Goal: Task Accomplishment & Management: Manage account settings

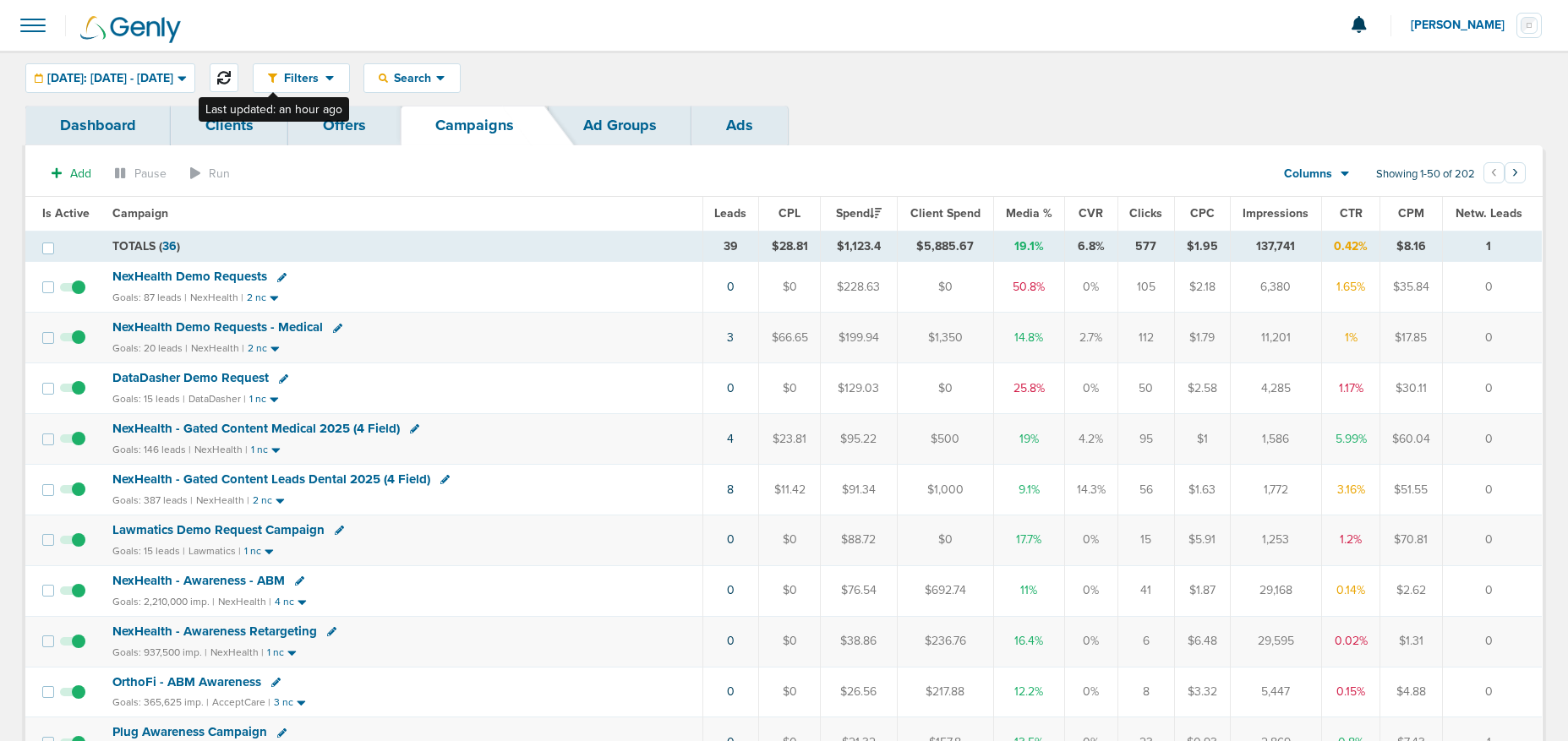
click at [230, 75] on icon at bounding box center [224, 78] width 14 height 14
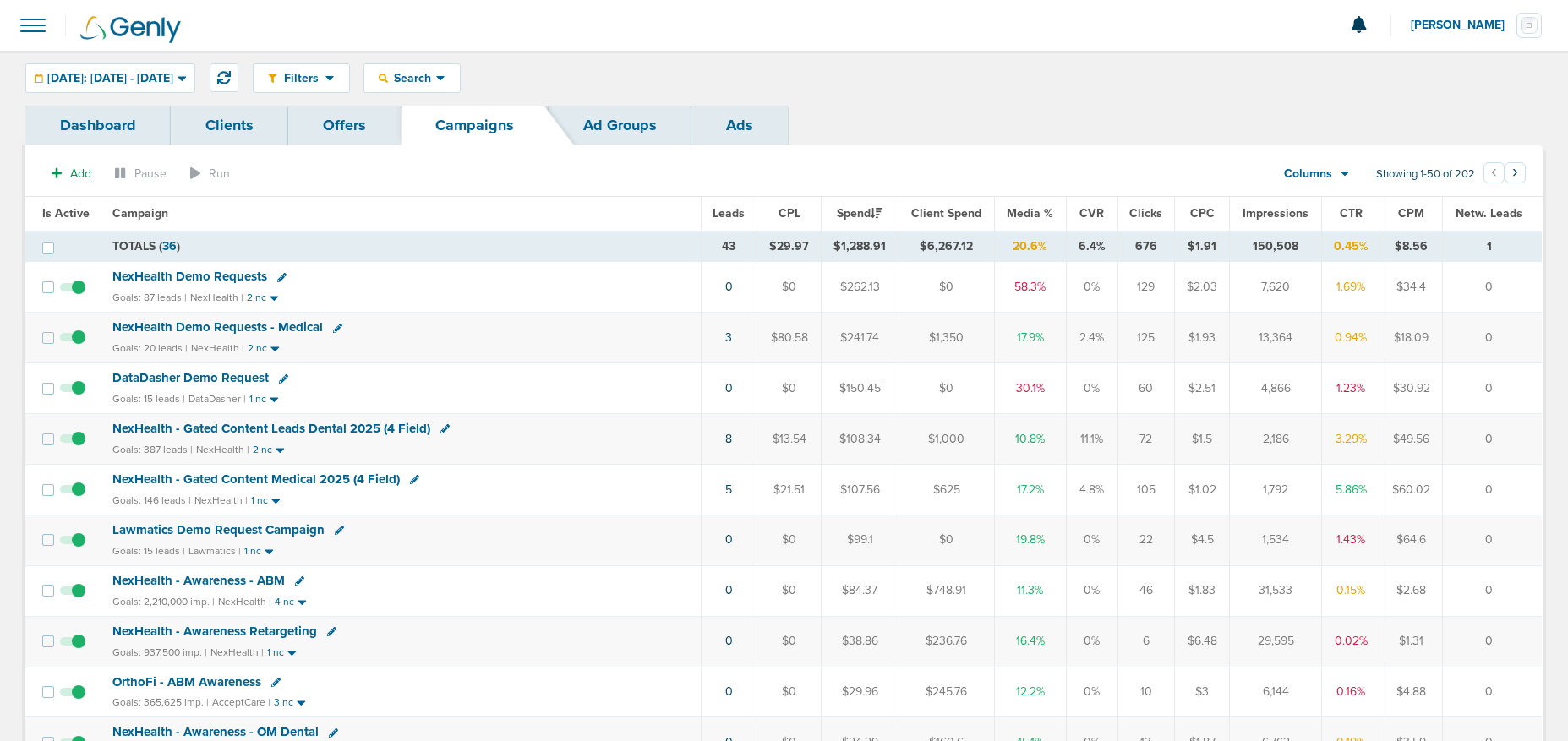
click at [211, 375] on span "DataDasher Demo Request" at bounding box center [190, 377] width 156 height 16
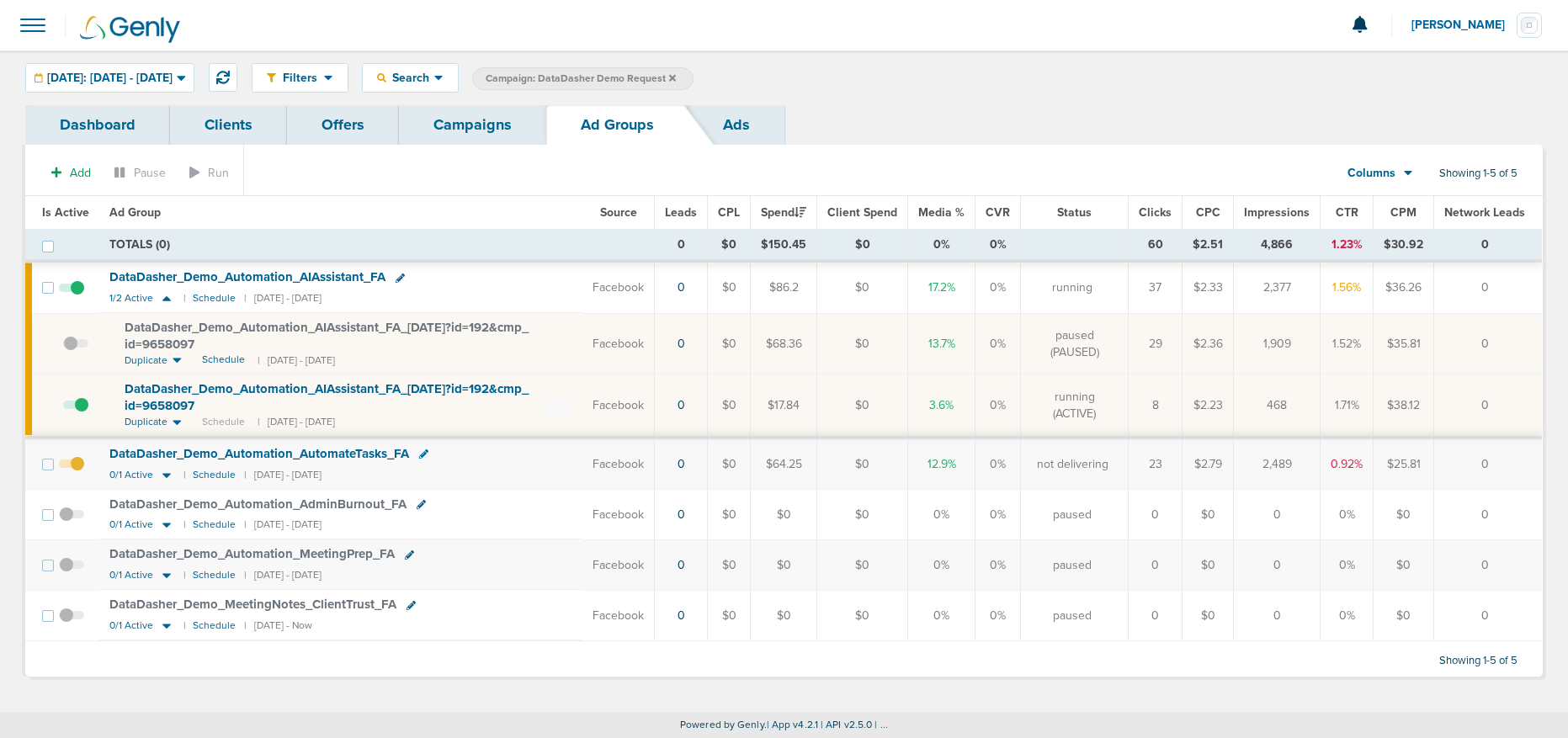
click at [76, 472] on span at bounding box center [72, 472] width 25 height 0
click at [72, 468] on input "checkbox" at bounding box center [72, 468] width 0 height 0
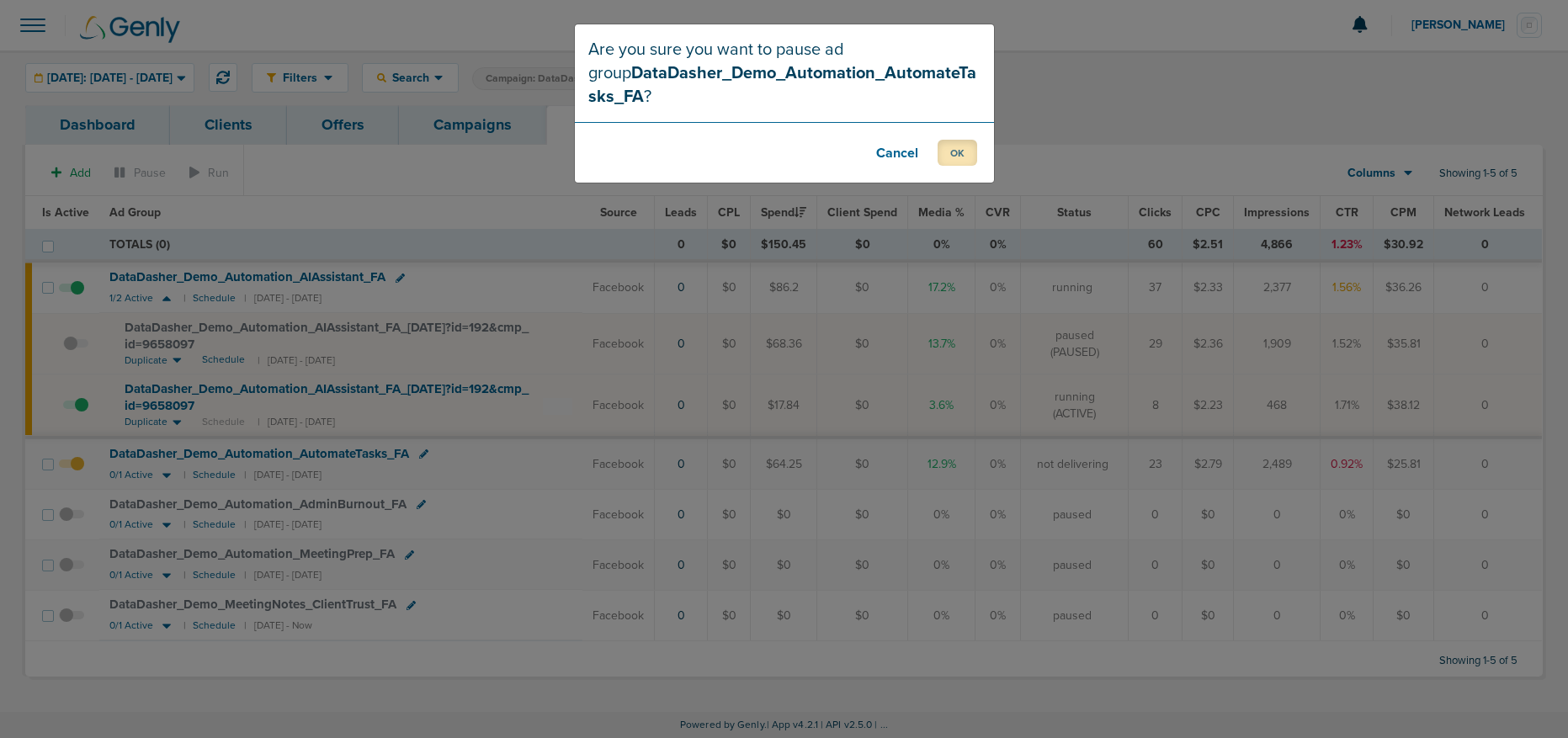
click at [962, 153] on button "OK" at bounding box center [957, 152] width 39 height 26
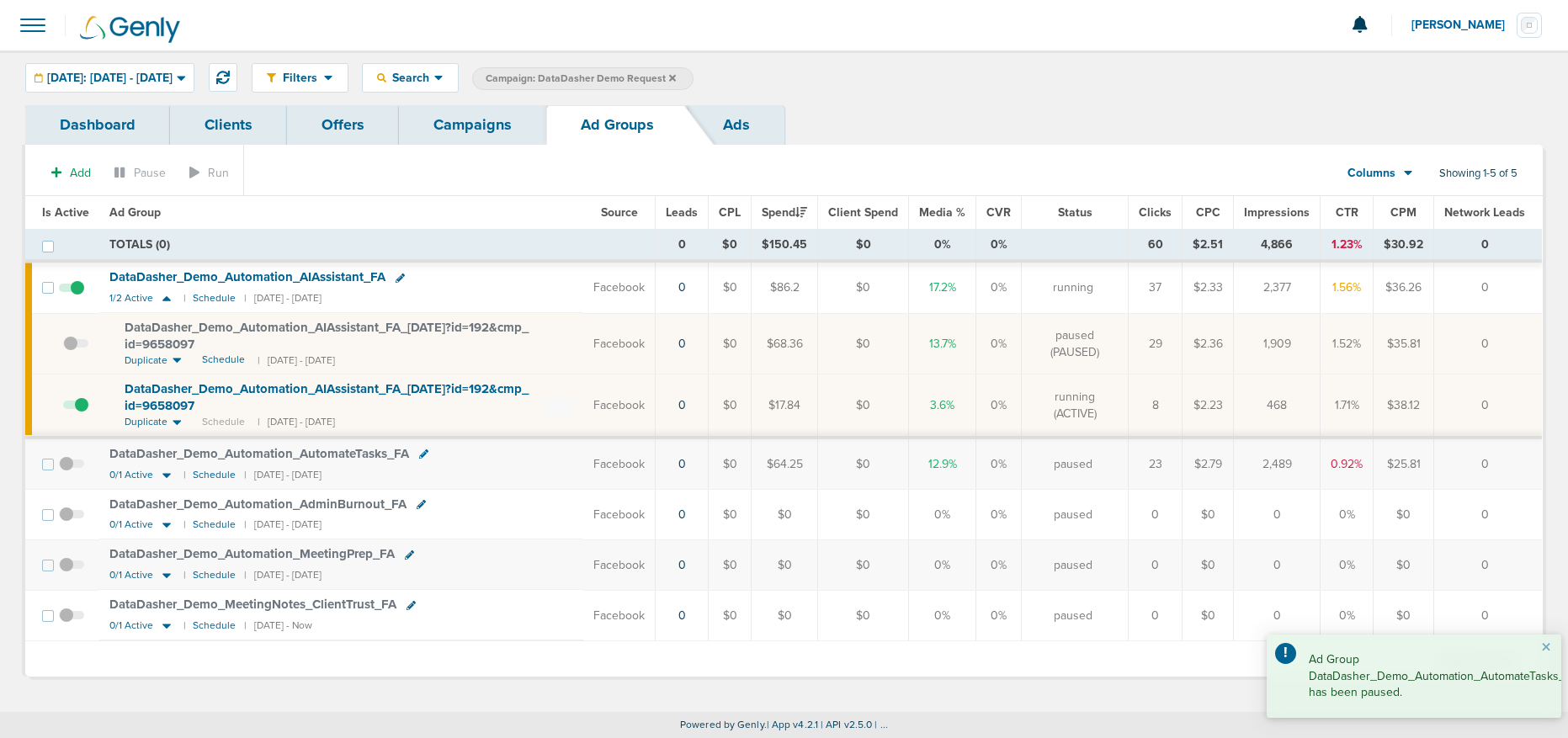
click at [467, 134] on link "Campaigns" at bounding box center [473, 125] width 148 height 39
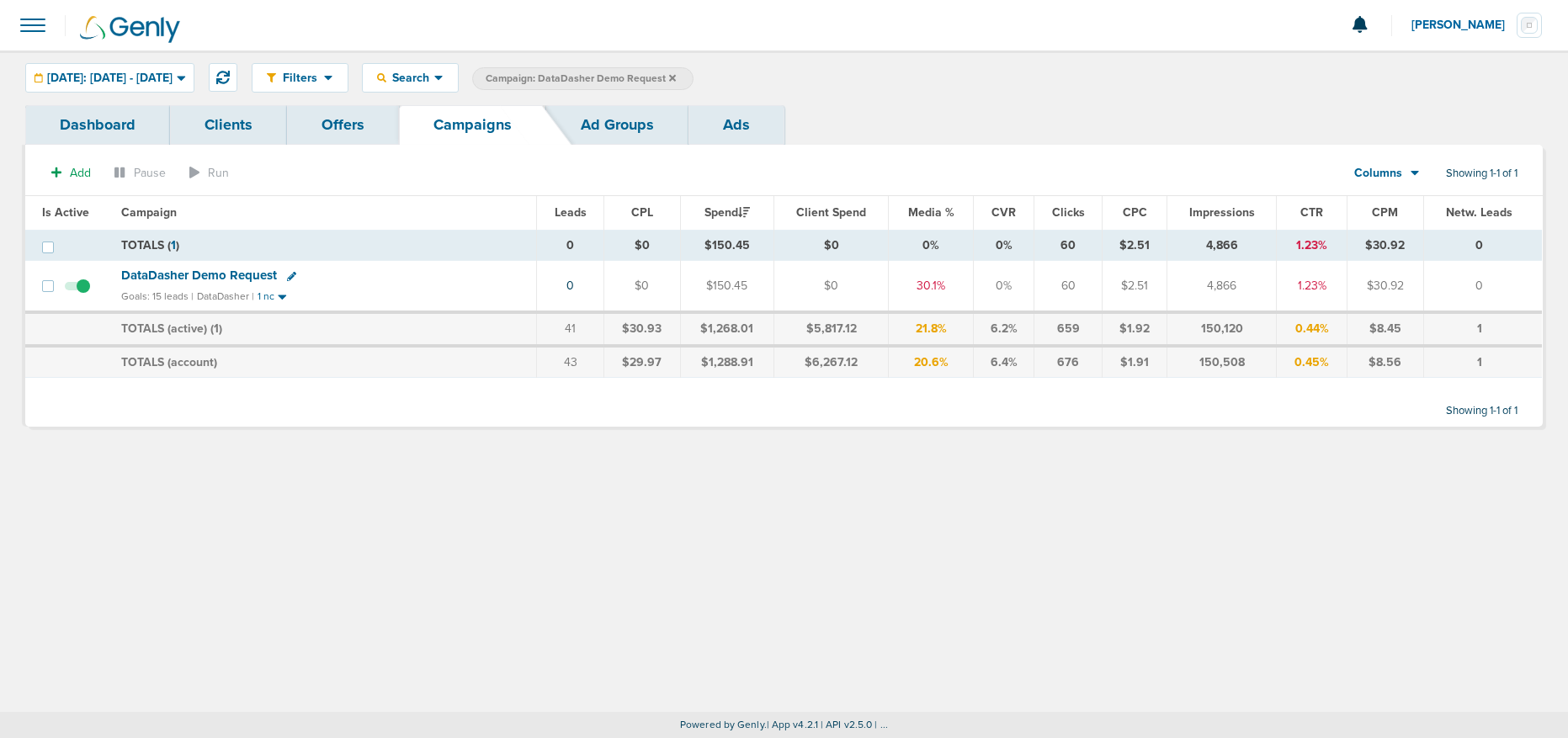
click at [292, 278] on icon at bounding box center [291, 277] width 9 height 9
select select
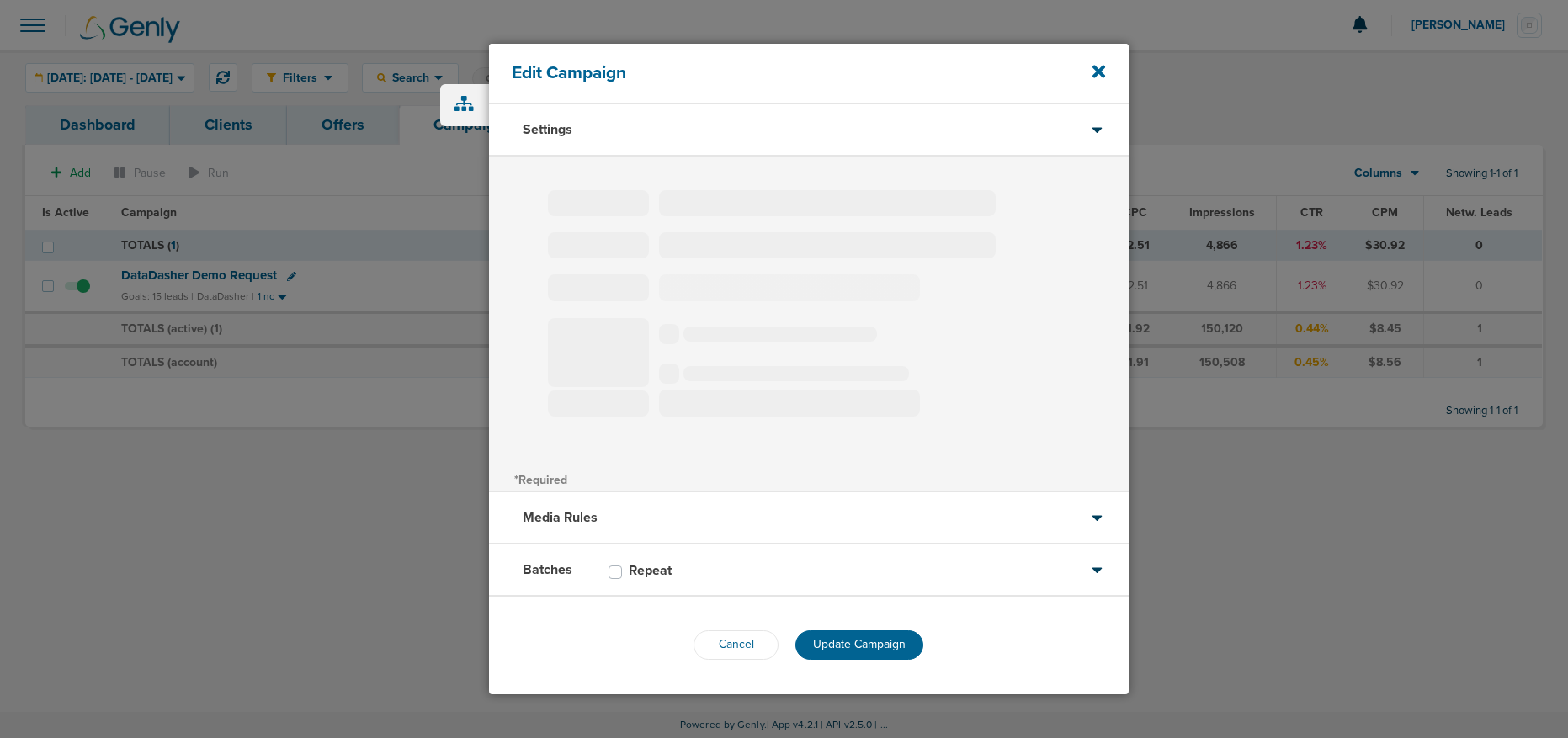
type input "DataDasher Demo Request"
select select "Leads"
radio input "true"
select select "readWrite"
select select "1"
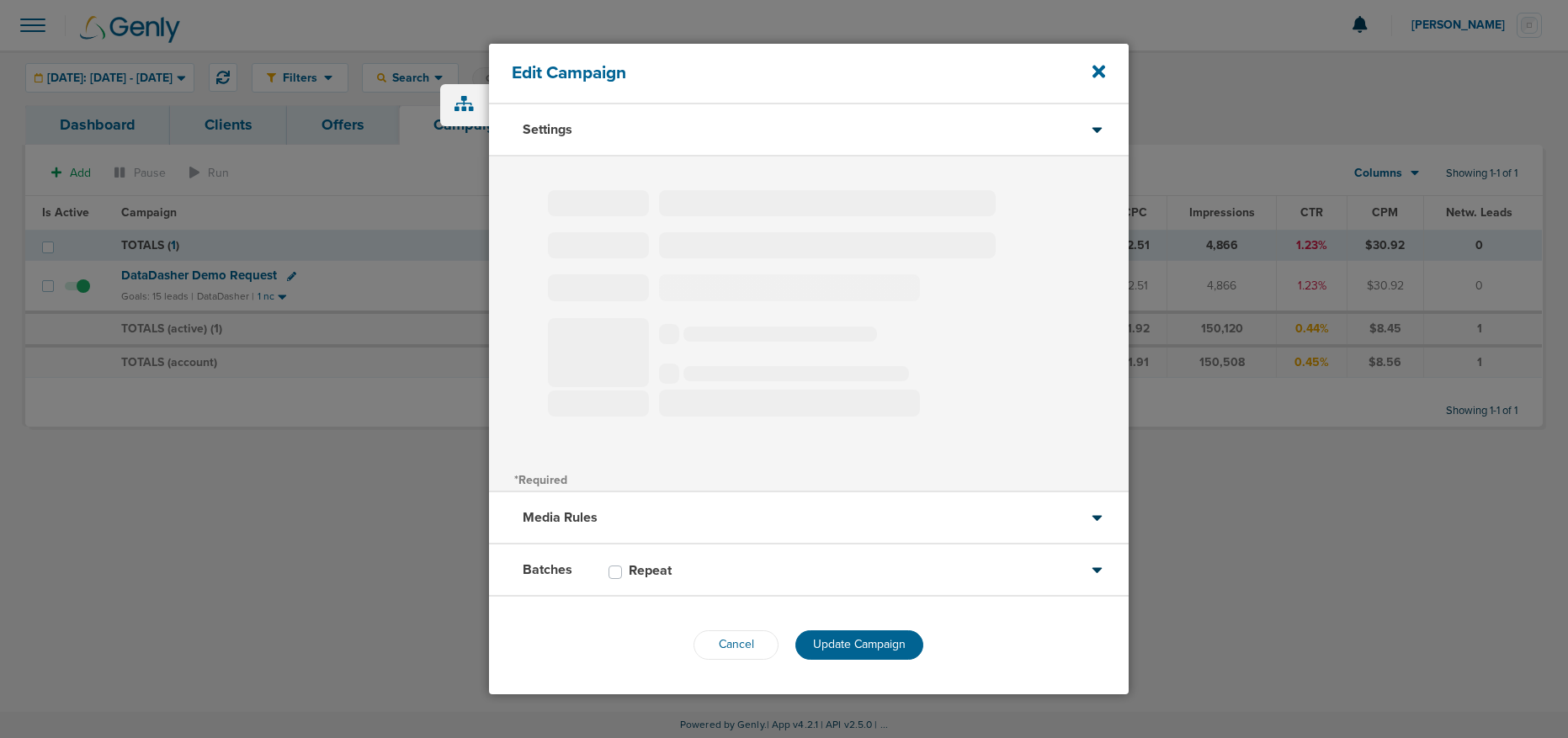
select select "2"
select select "4"
select select "6"
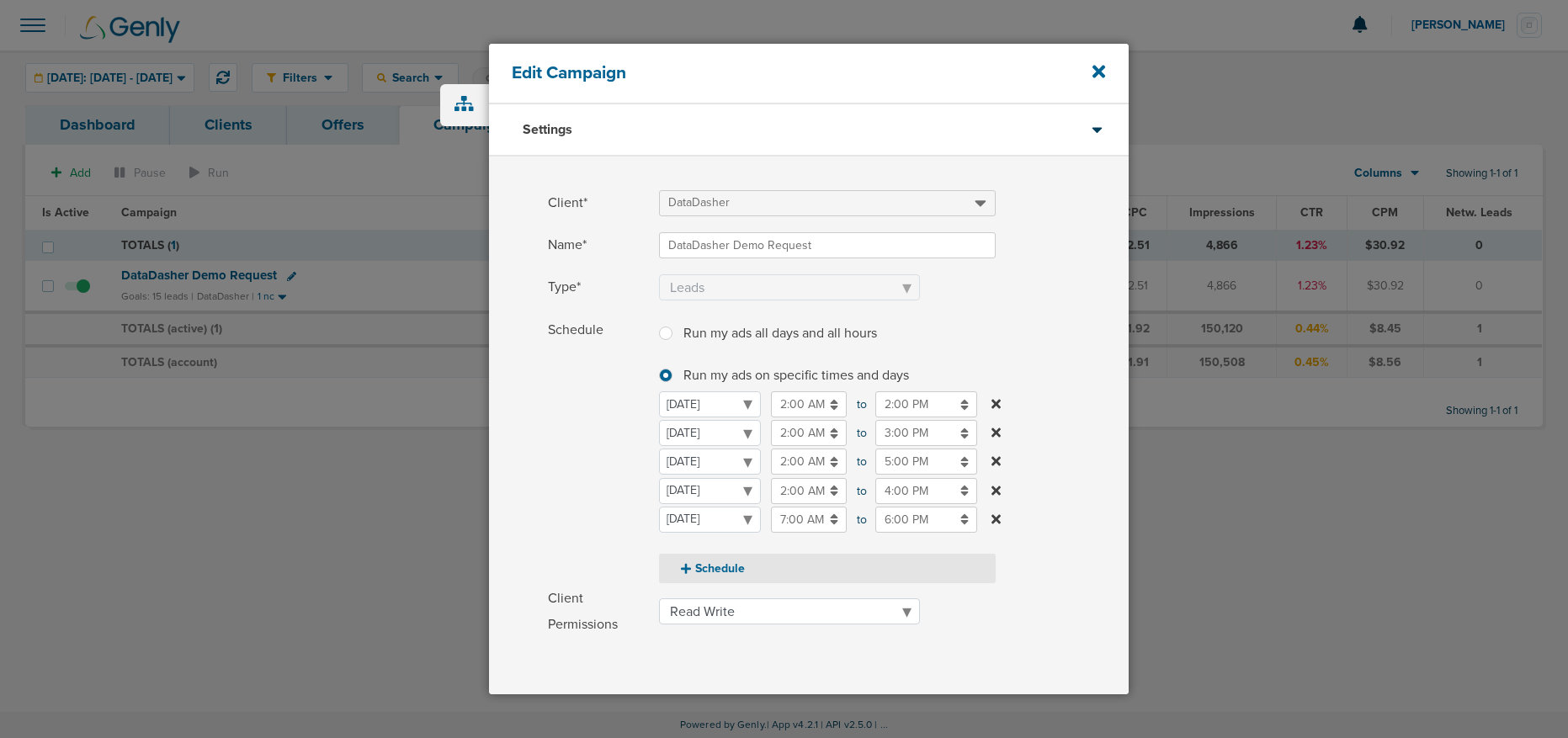
click at [691, 571] on button "Schedule" at bounding box center [828, 568] width 337 height 29
select select "3"
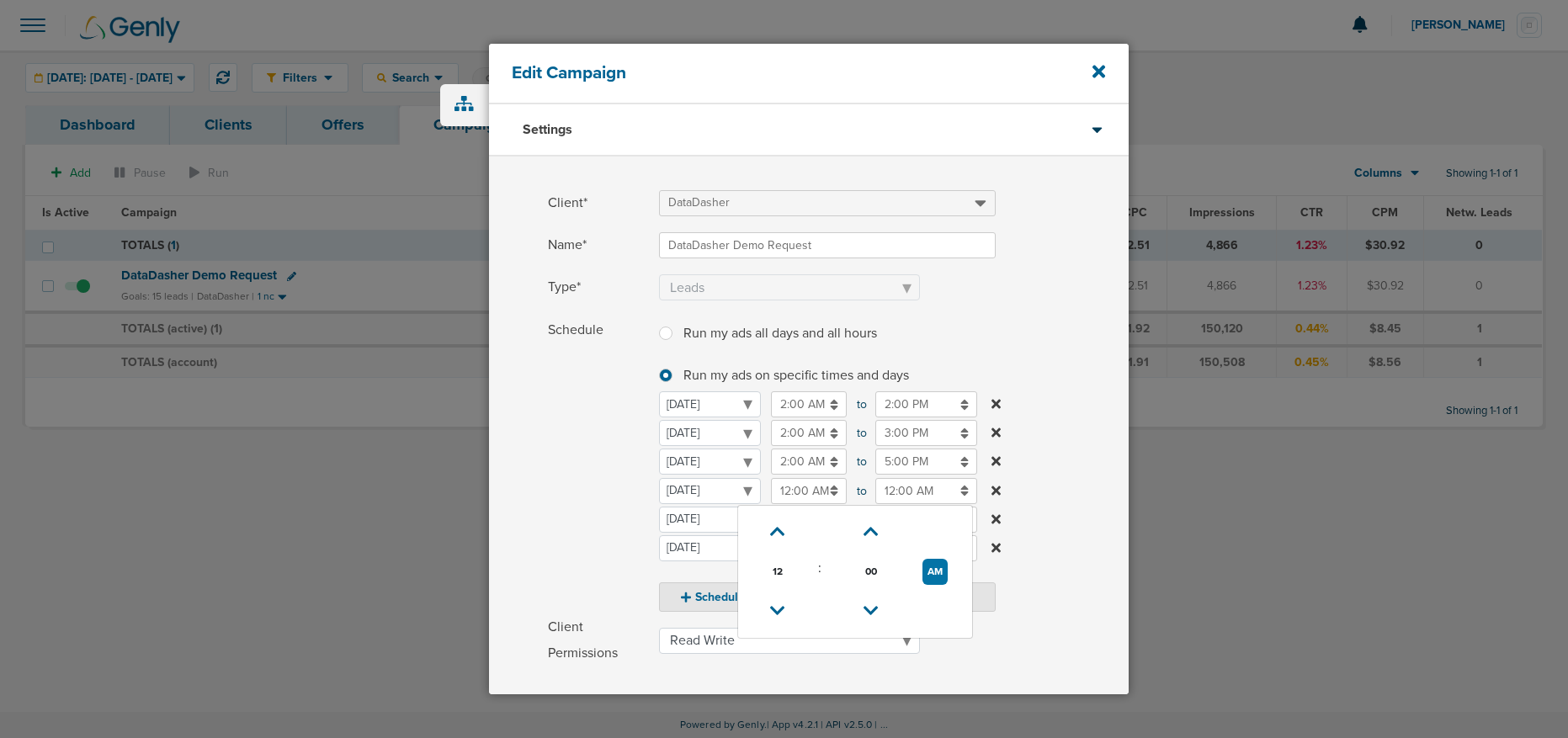
click at [801, 494] on input "12:00 AM" at bounding box center [809, 490] width 76 height 26
click at [770, 535] on icon at bounding box center [778, 531] width 15 height 10
click at [770, 536] on icon at bounding box center [778, 531] width 15 height 10
type input "2:00 AM"
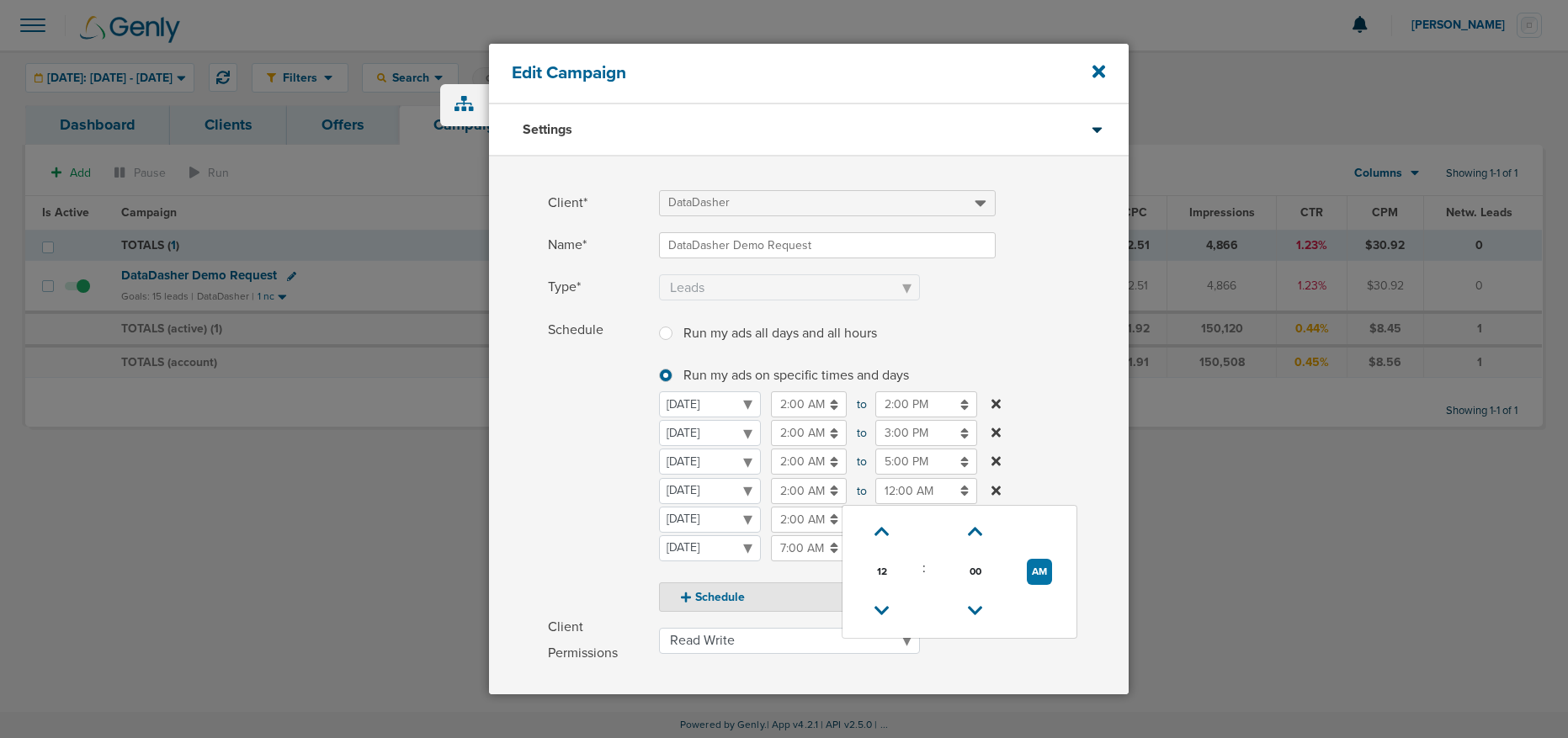
click at [889, 495] on input "12:00 AM" at bounding box center [926, 490] width 102 height 26
click at [885, 531] on icon at bounding box center [881, 531] width 15 height 10
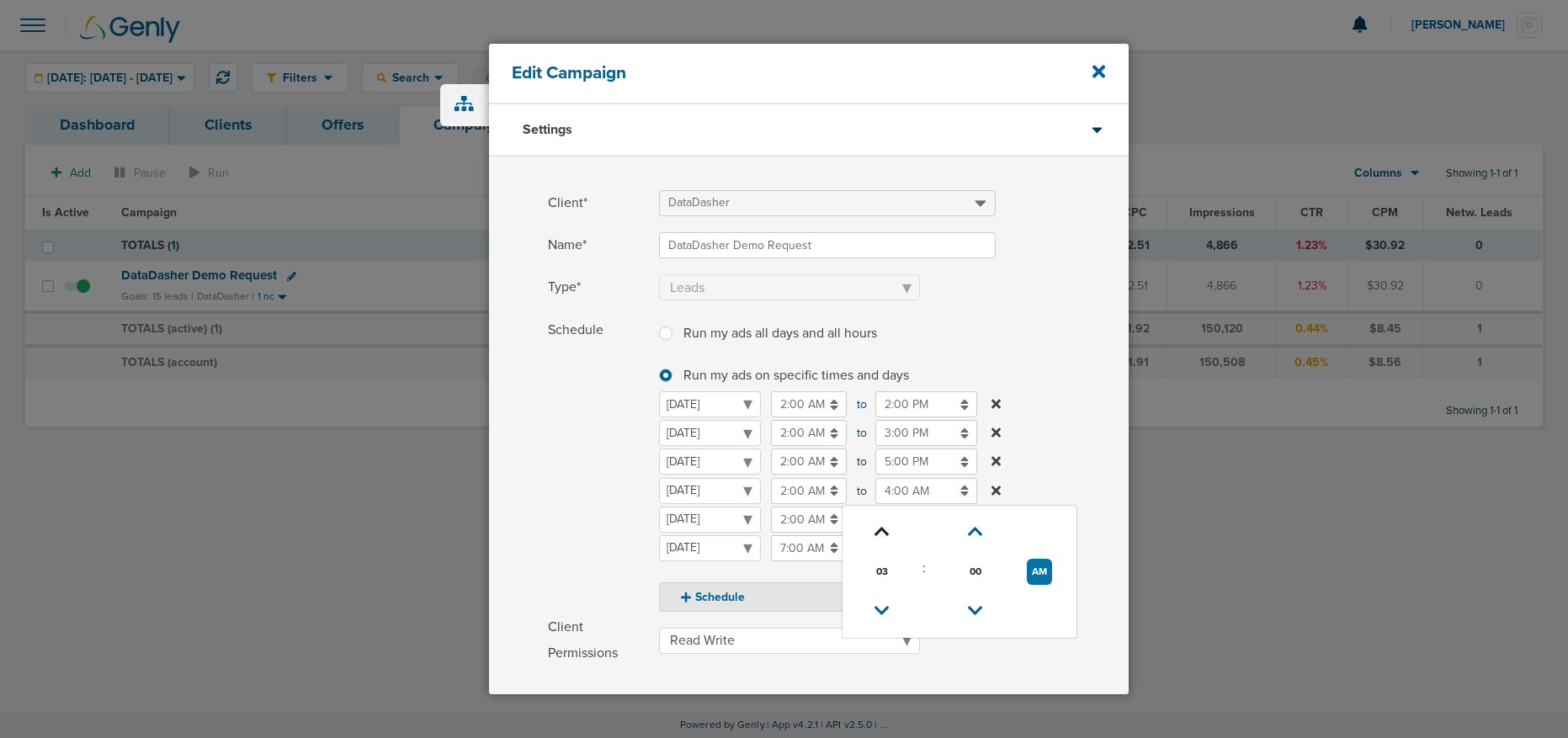
click at [885, 531] on icon at bounding box center [881, 531] width 15 height 10
click at [1041, 572] on button "AM" at bounding box center [1040, 571] width 25 height 26
type input "6:00 PM"
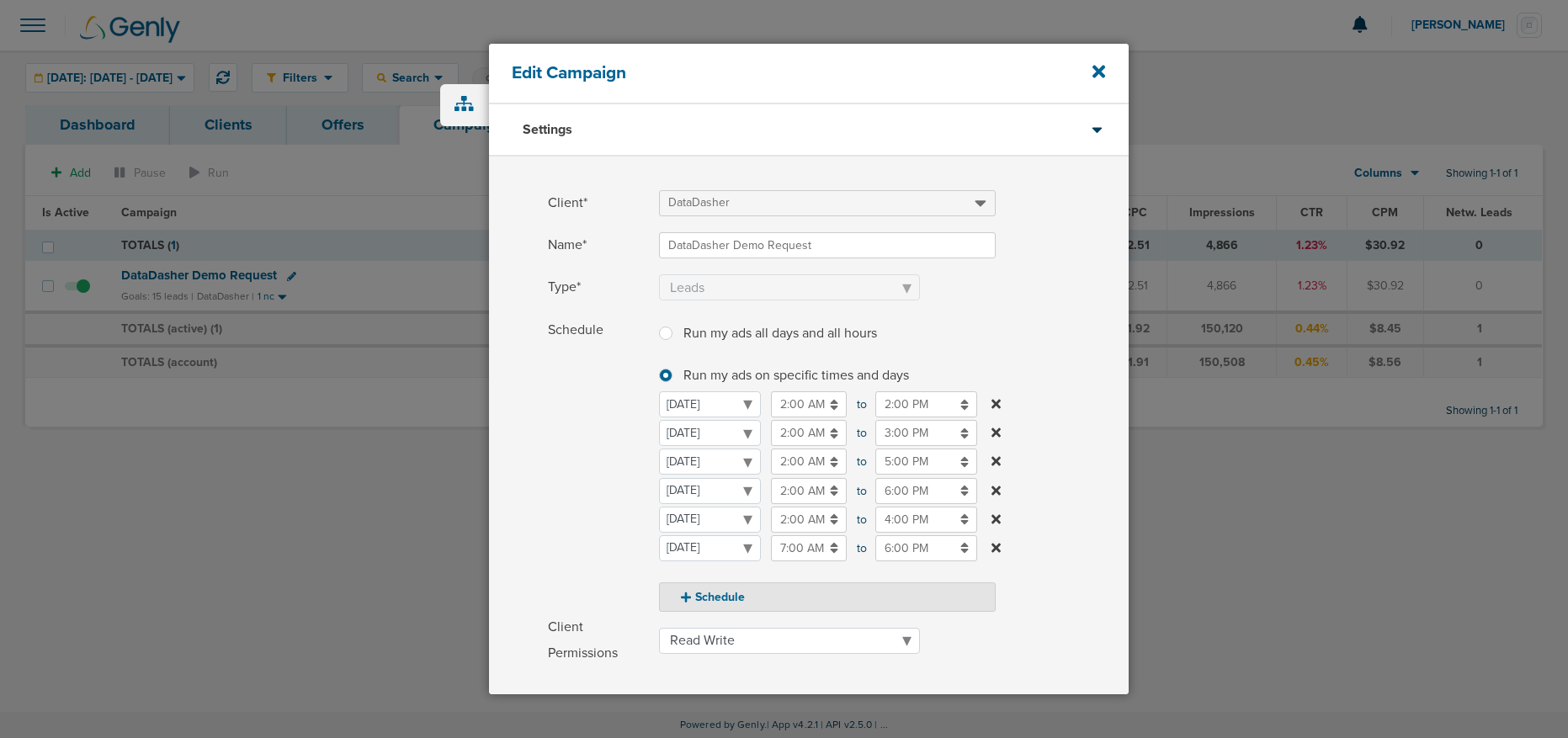
click at [561, 518] on span "Schedule" at bounding box center [598, 464] width 101 height 295
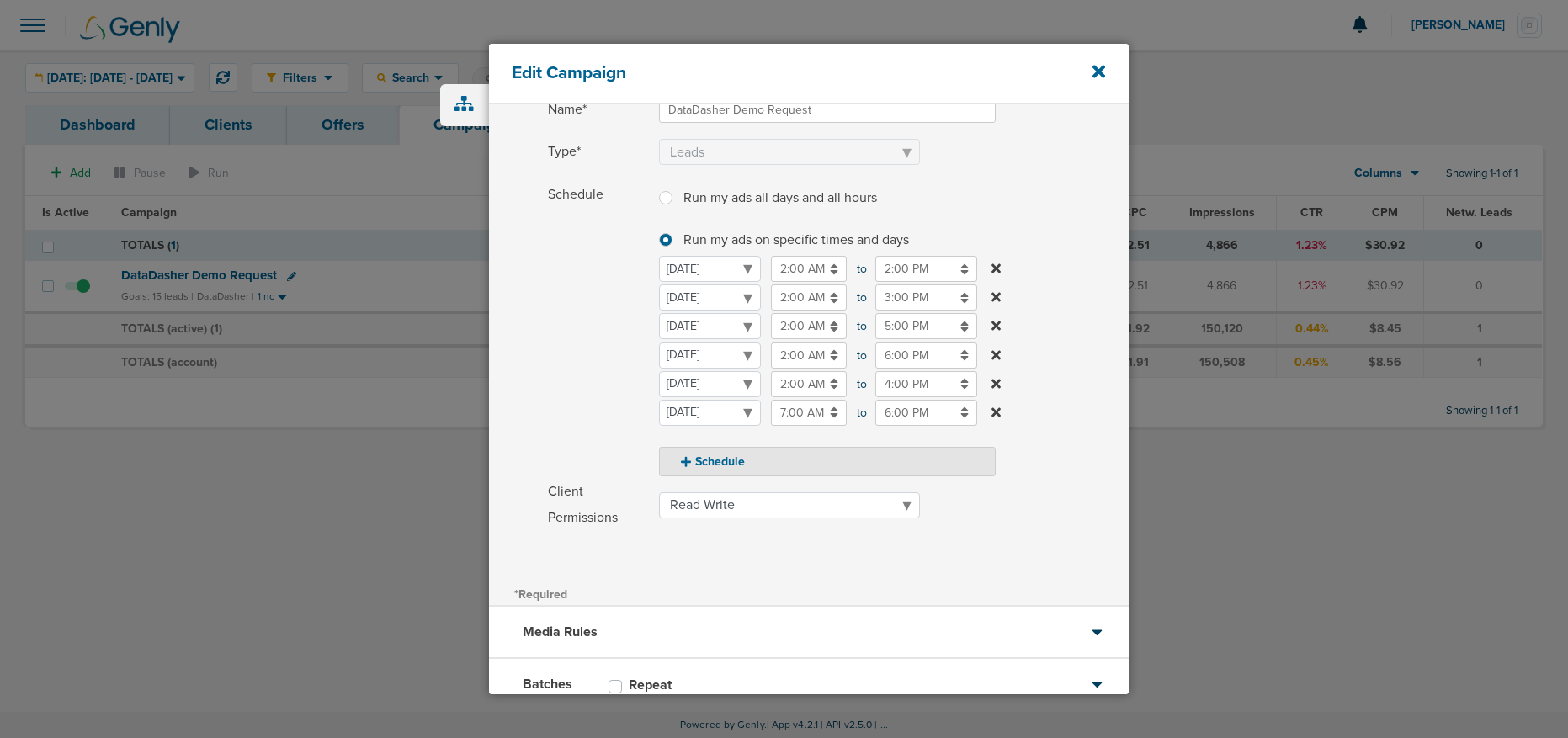
scroll to position [248, 0]
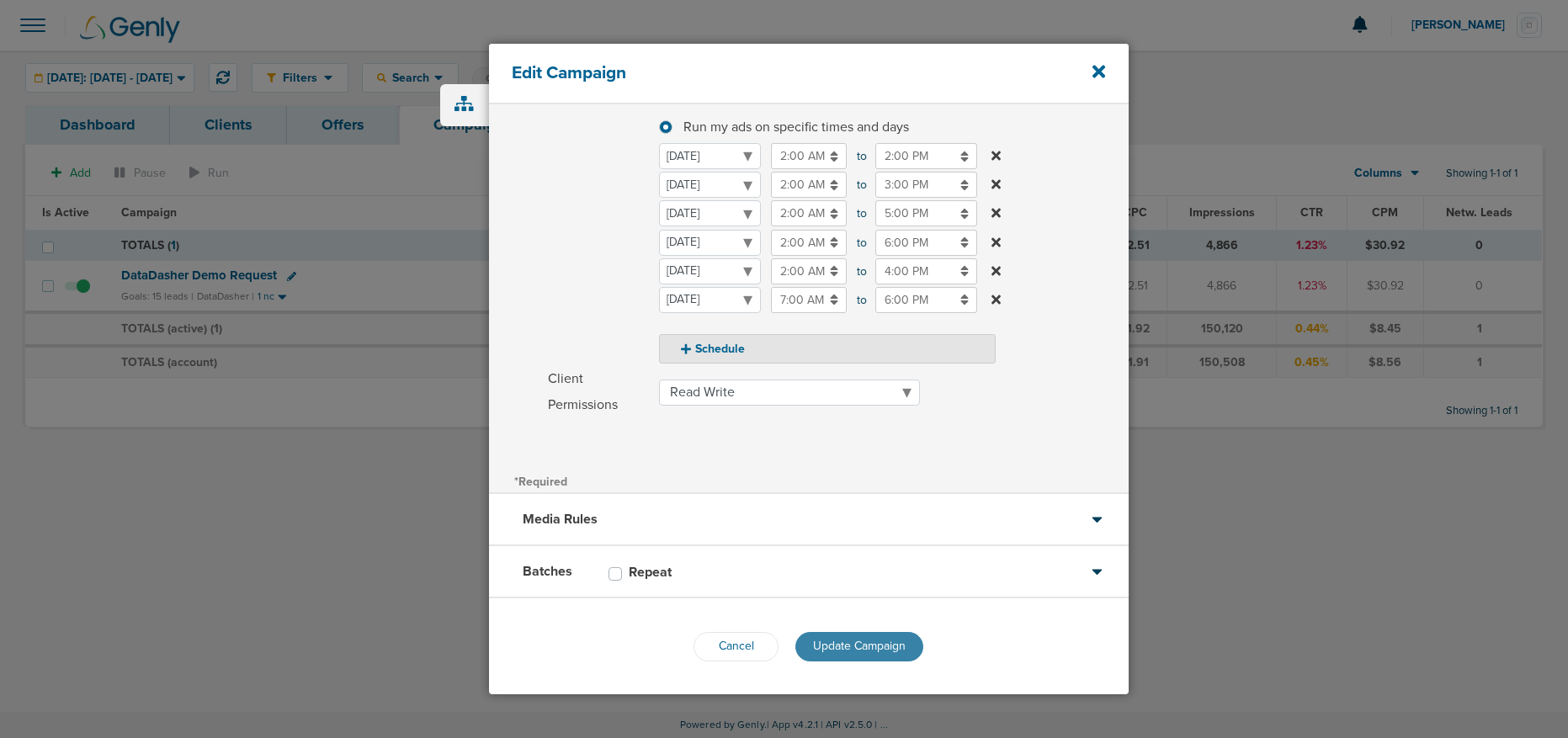
click at [831, 654] on button "Update Campaign" at bounding box center [860, 646] width 128 height 29
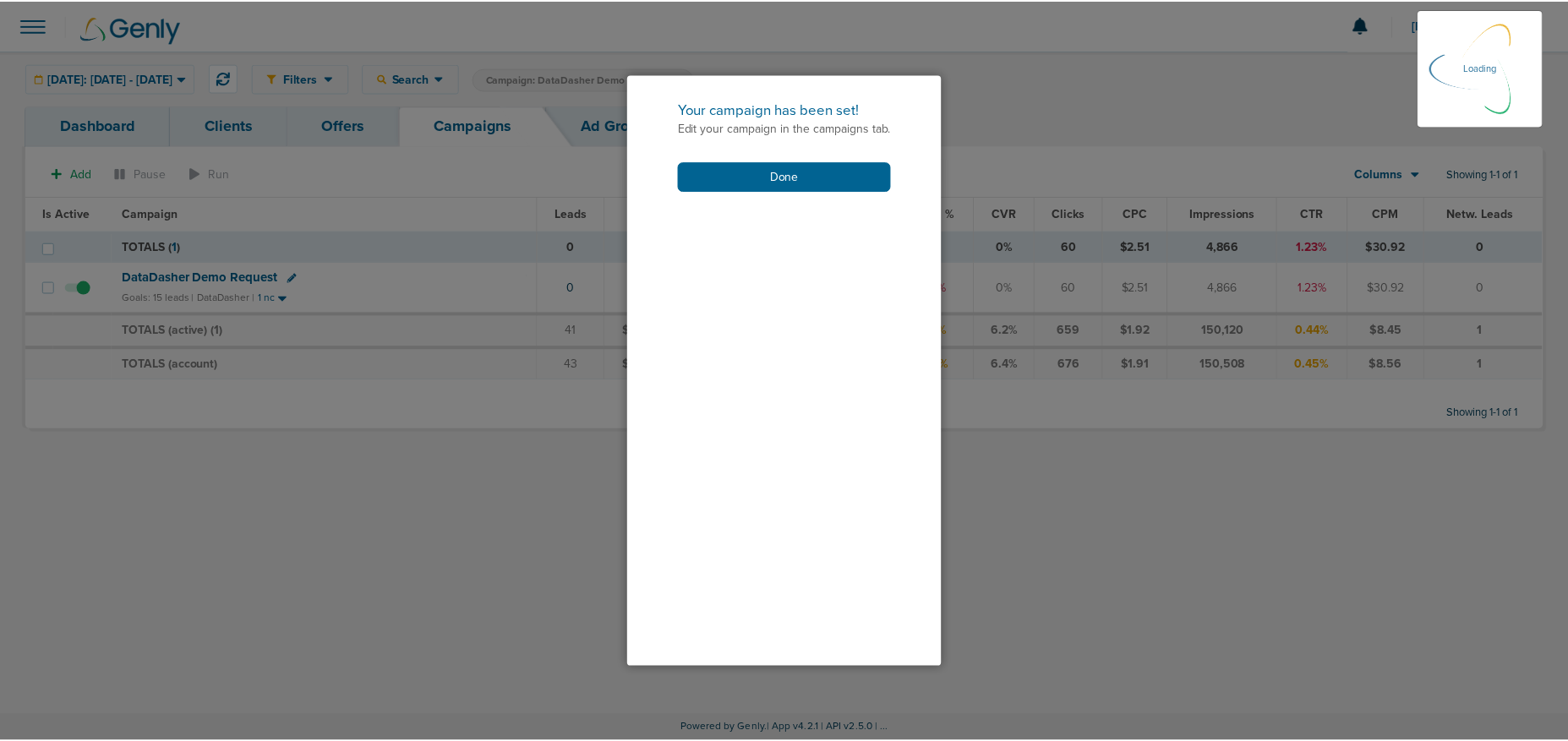
scroll to position [196, 0]
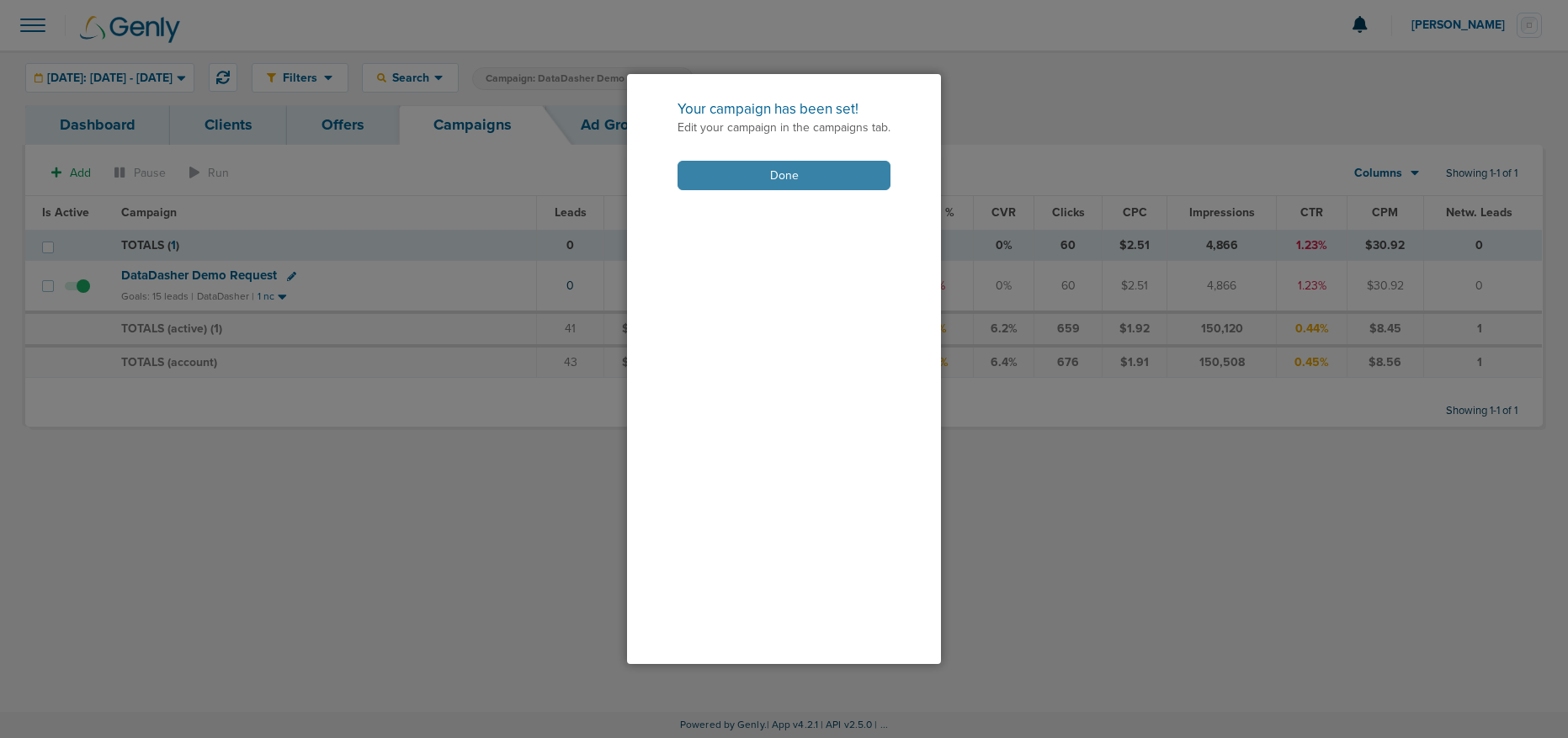
click at [819, 183] on button "Done" at bounding box center [784, 176] width 213 height 29
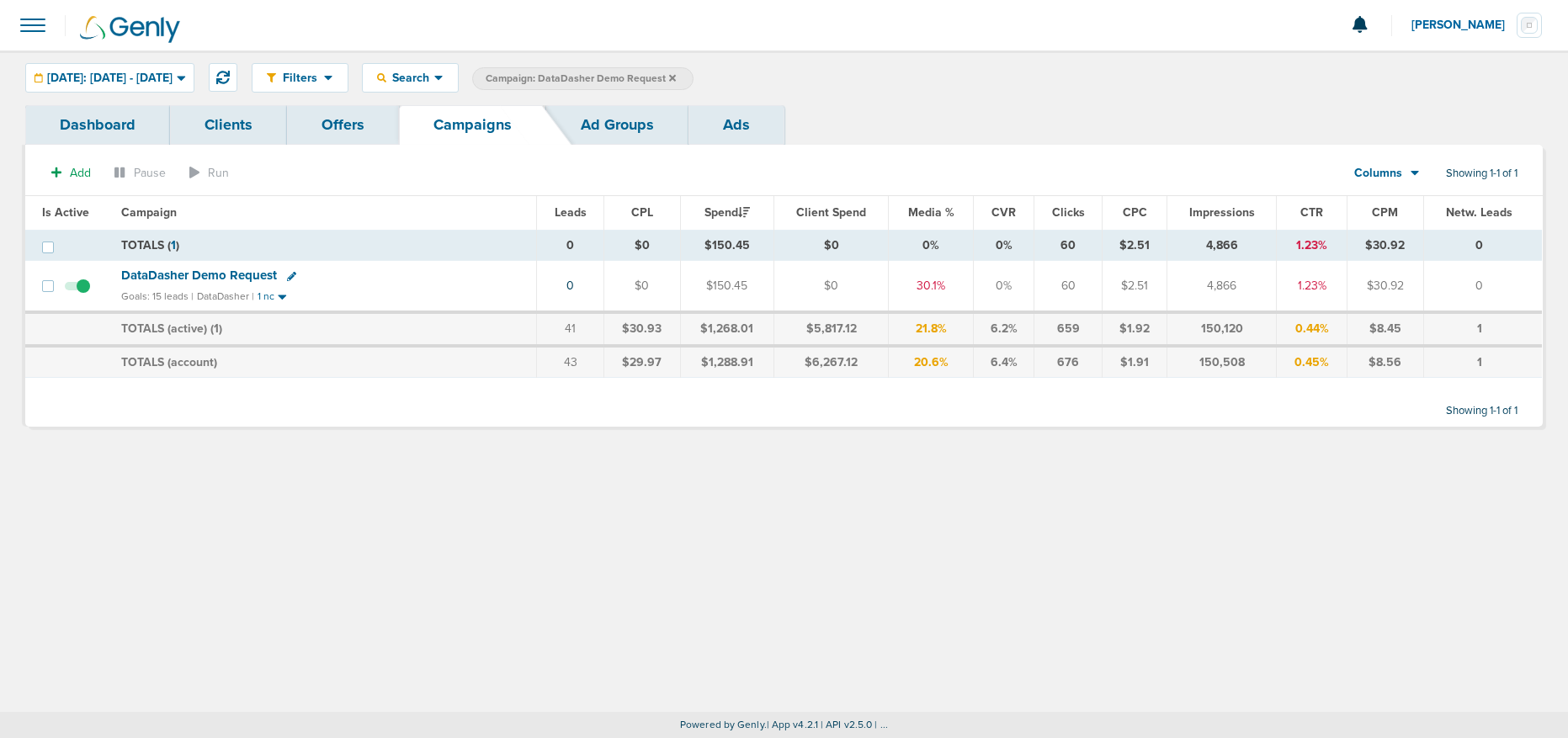
click at [676, 77] on icon at bounding box center [672, 76] width 6 height 6
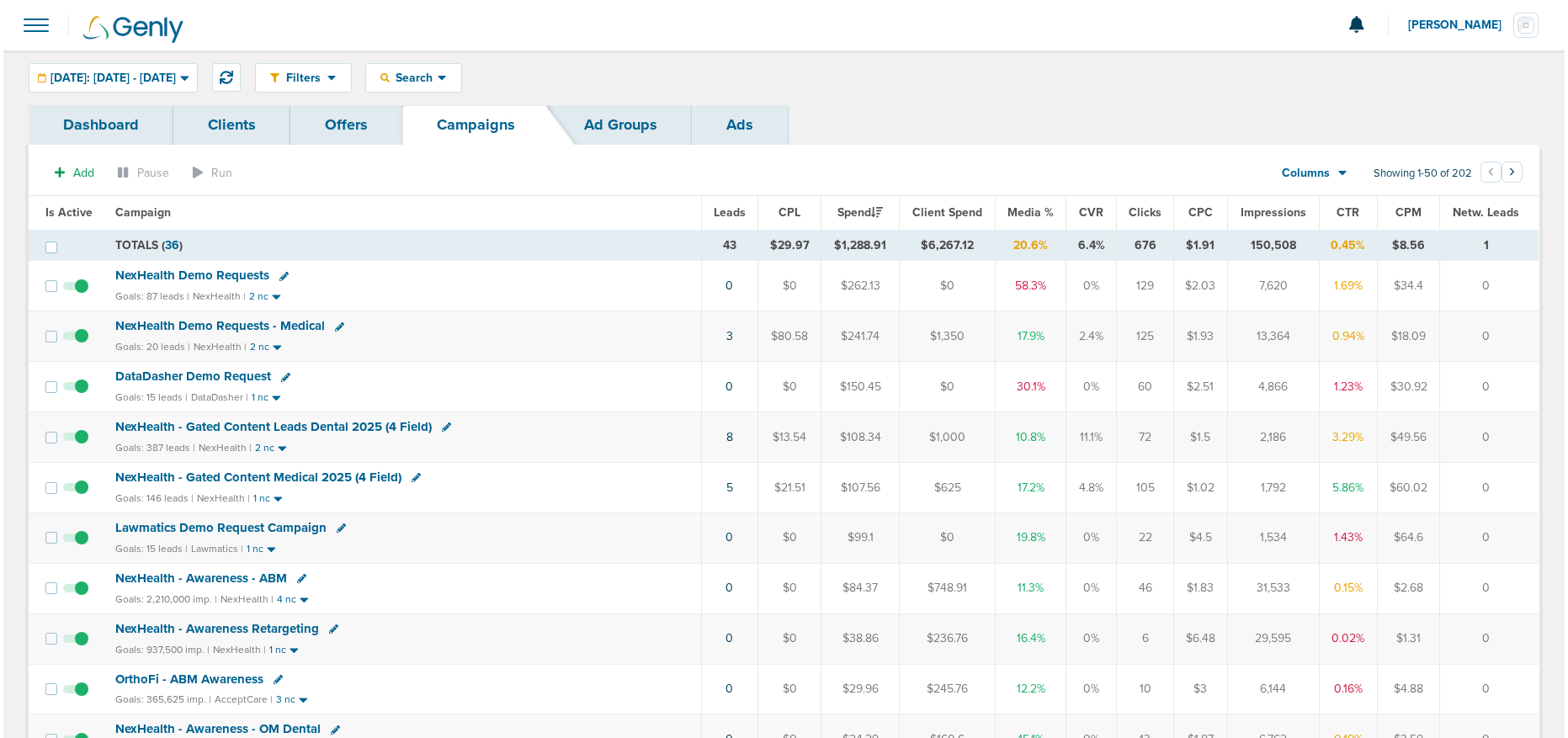
scroll to position [1, 0]
click at [727, 486] on link "5" at bounding box center [726, 487] width 6 height 15
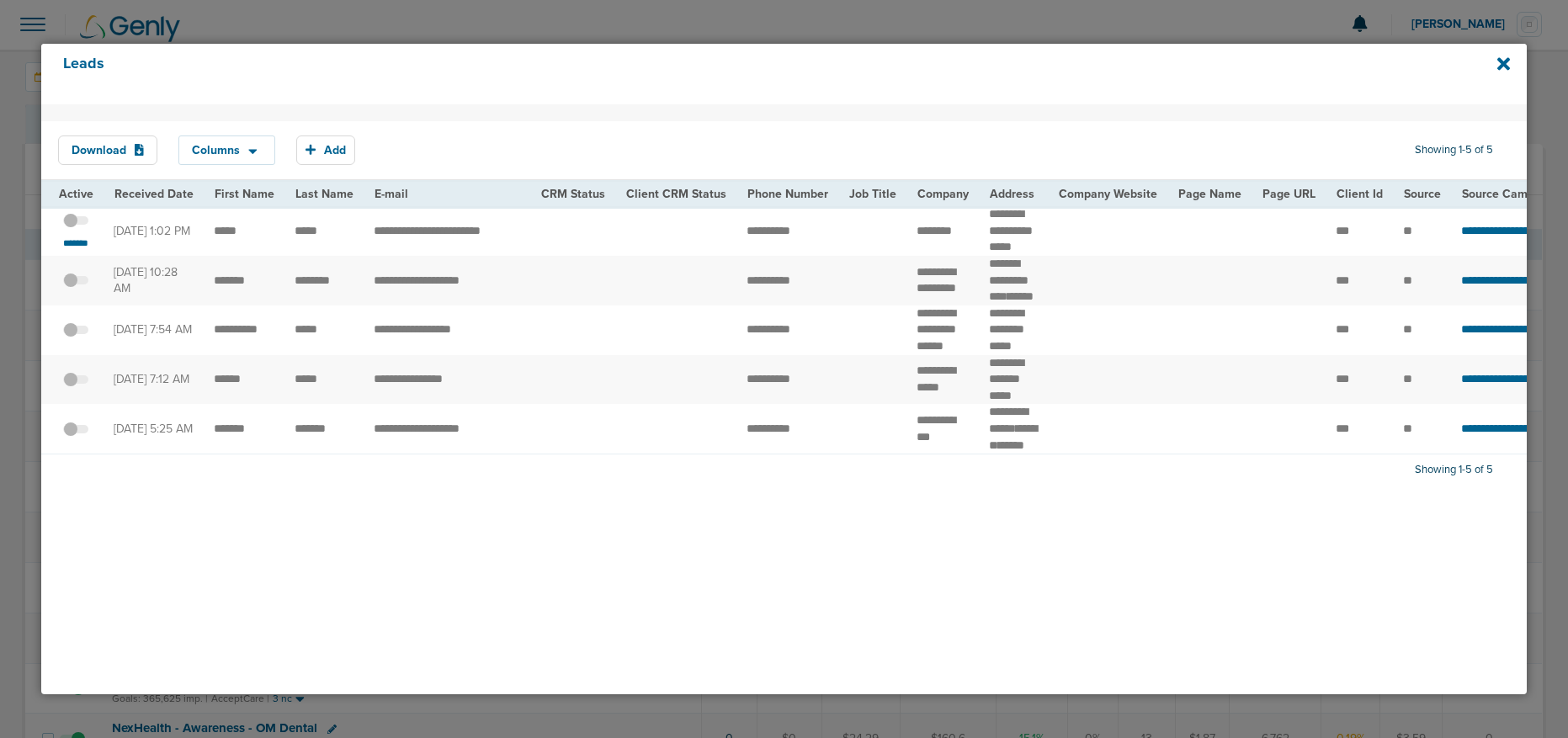
click at [81, 228] on span at bounding box center [76, 228] width 25 height 0
click at [76, 223] on input "checkbox" at bounding box center [76, 223] width 0 height 0
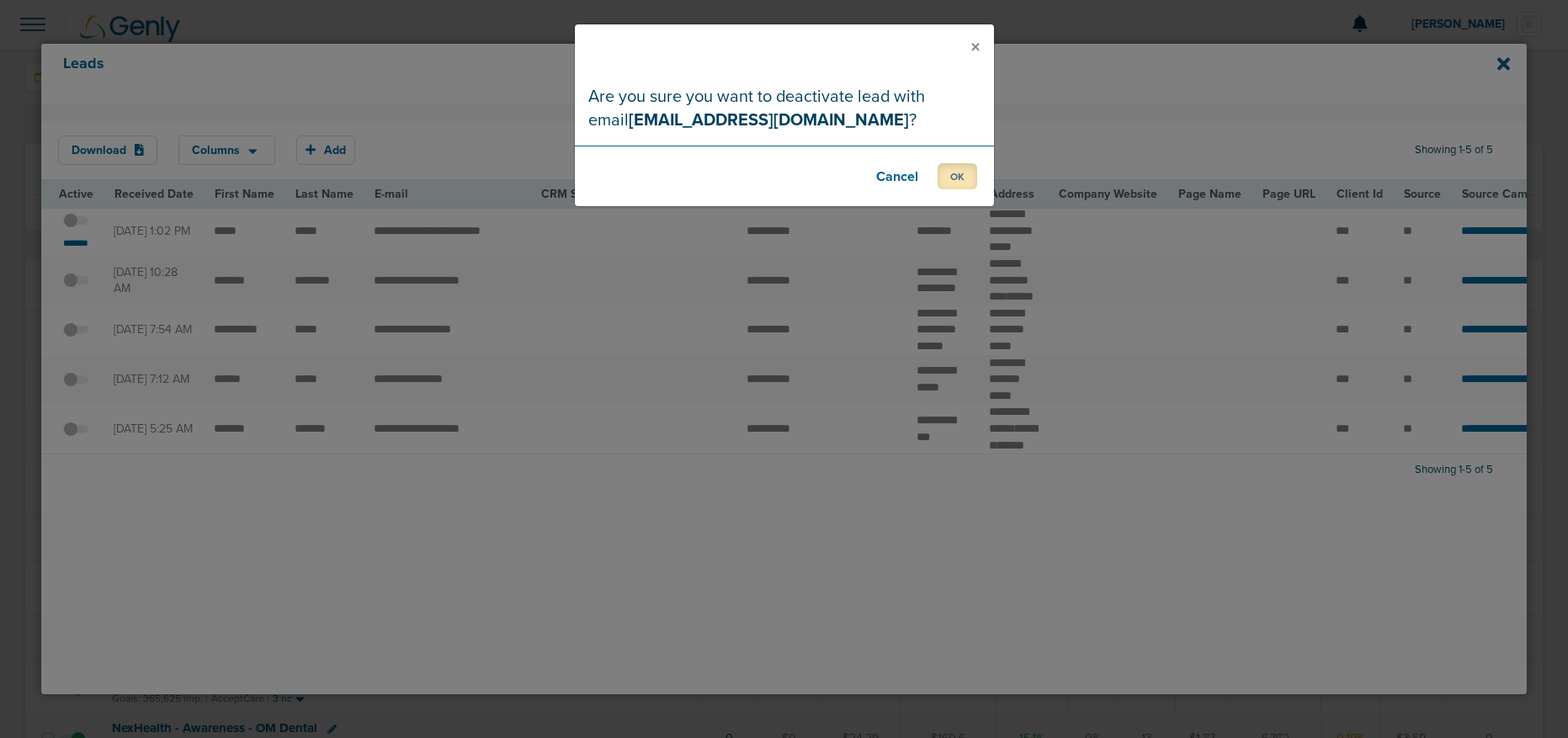
click at [945, 185] on button "OK" at bounding box center [957, 176] width 39 height 26
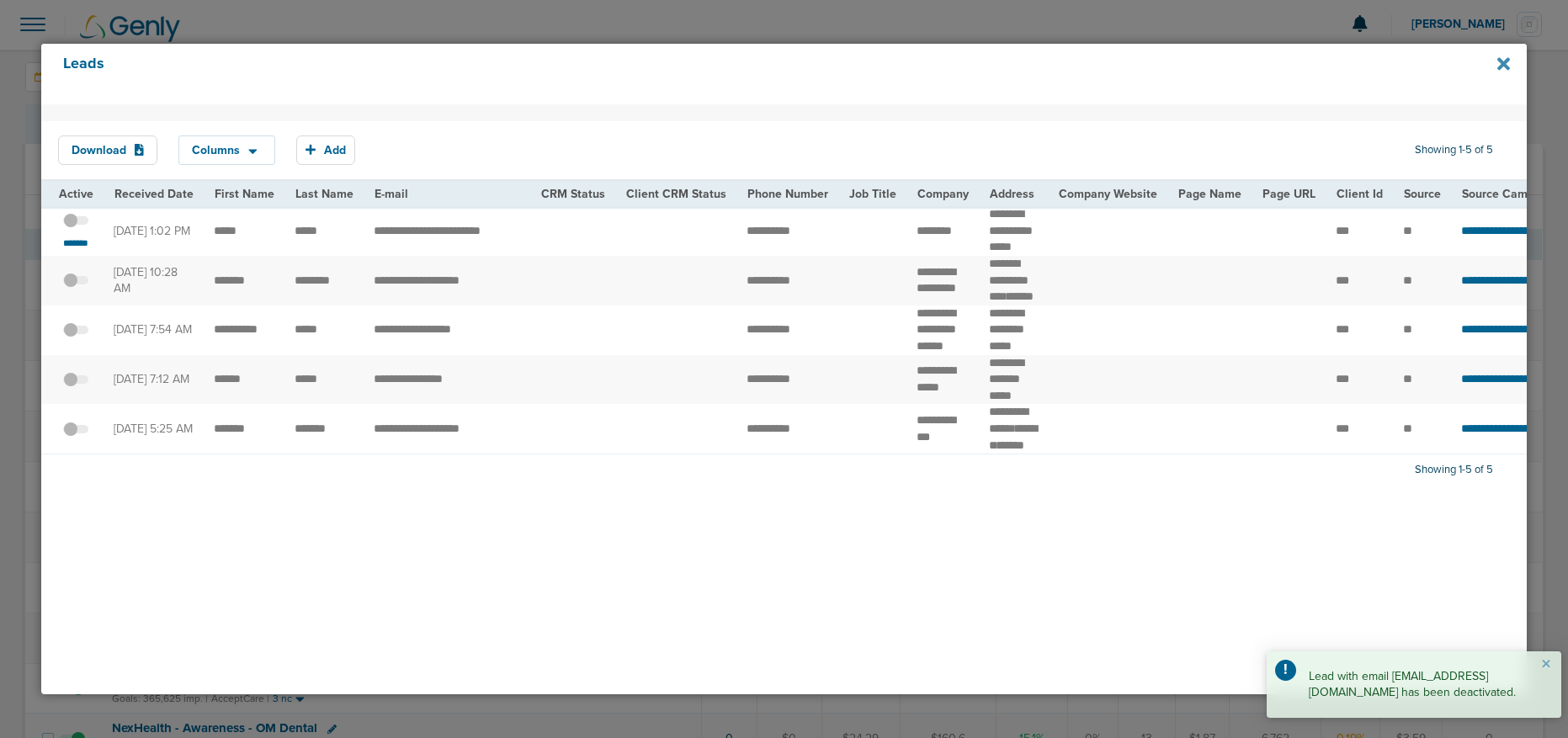
click at [1504, 63] on icon at bounding box center [1503, 64] width 13 height 13
click at [1500, 69] on icon at bounding box center [1503, 64] width 13 height 18
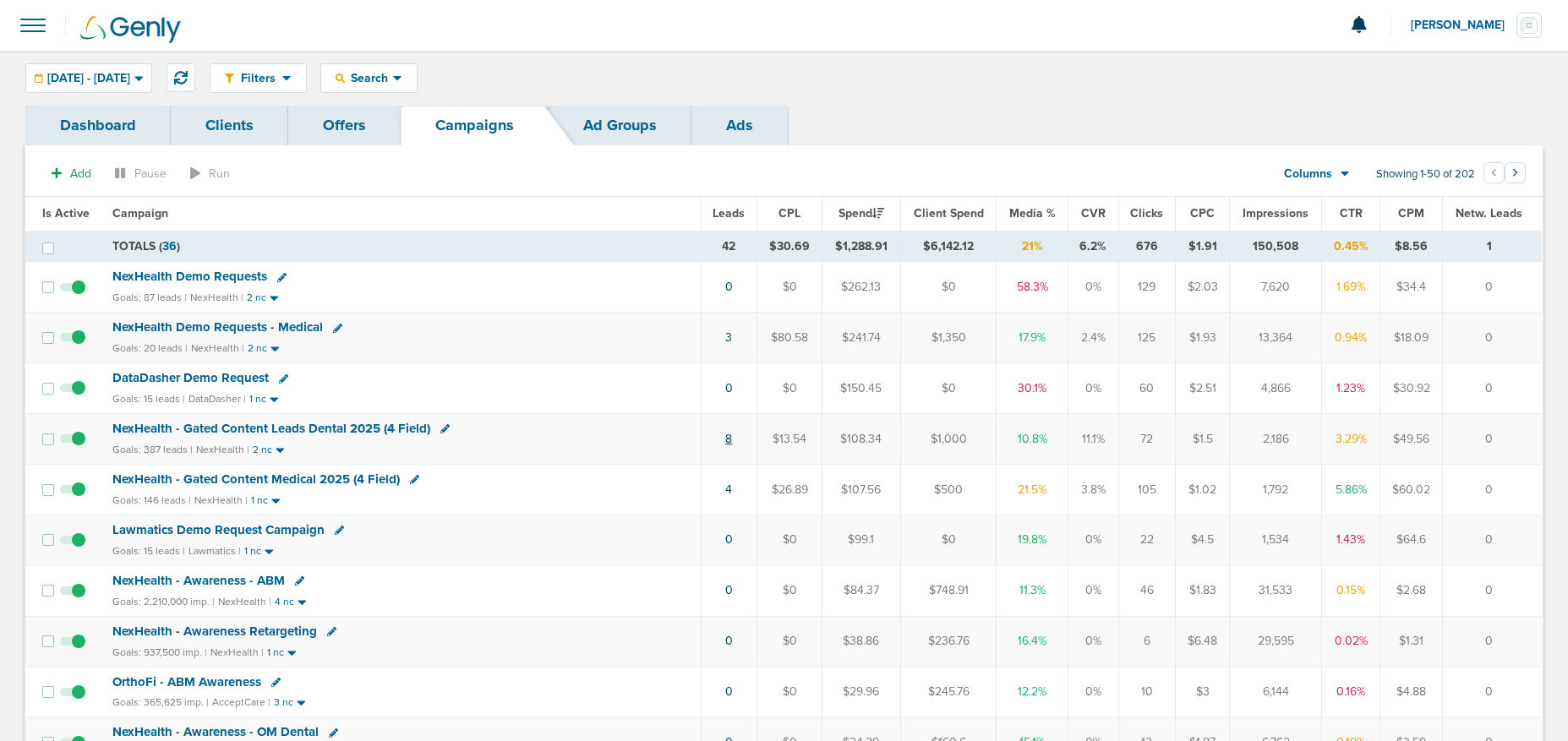
click at [731, 437] on link "8" at bounding box center [728, 439] width 6 height 15
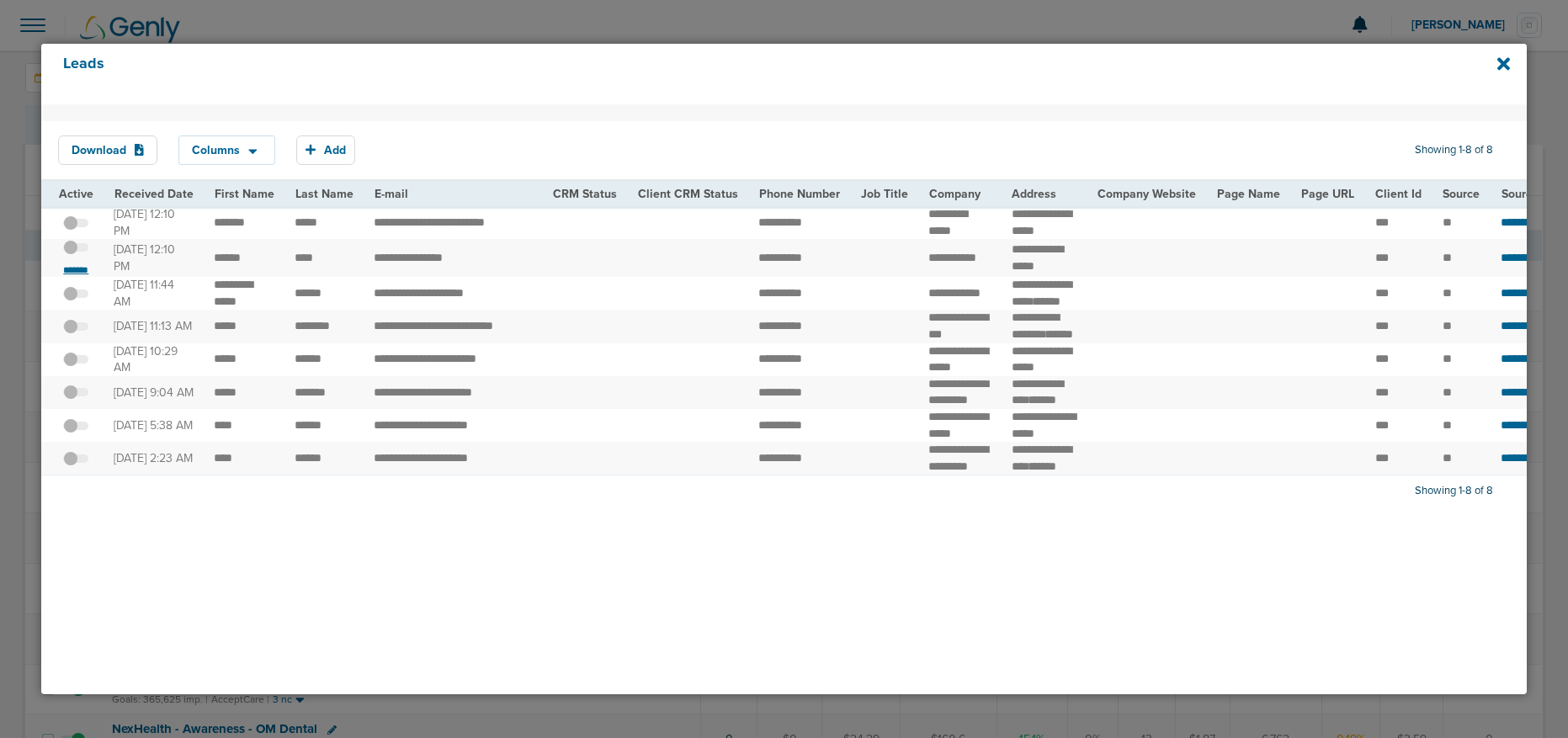
click at [79, 277] on small "*******" at bounding box center [76, 269] width 36 height 14
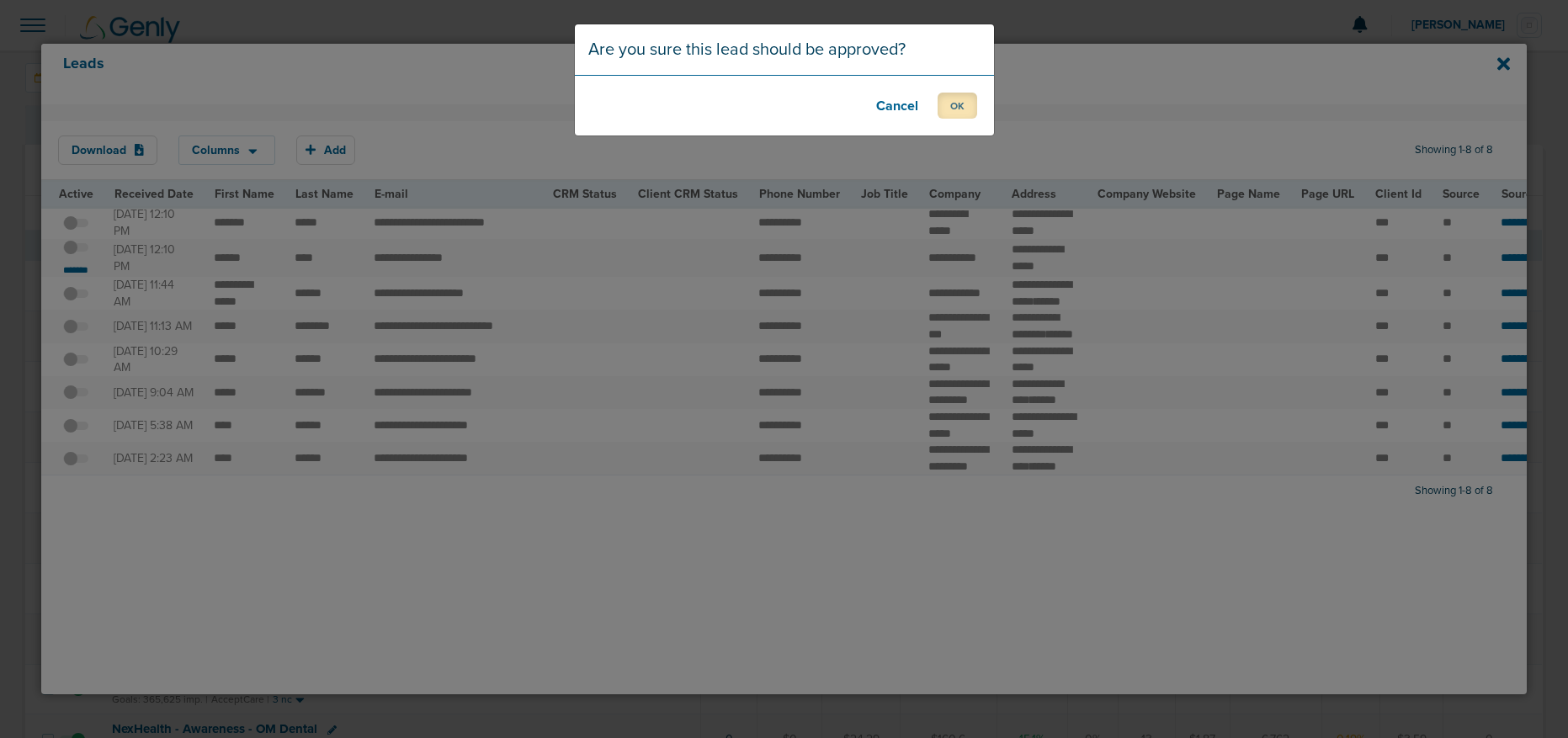
click at [961, 100] on button "OK" at bounding box center [957, 106] width 39 height 26
click at [942, 116] on button "OK" at bounding box center [957, 106] width 39 height 26
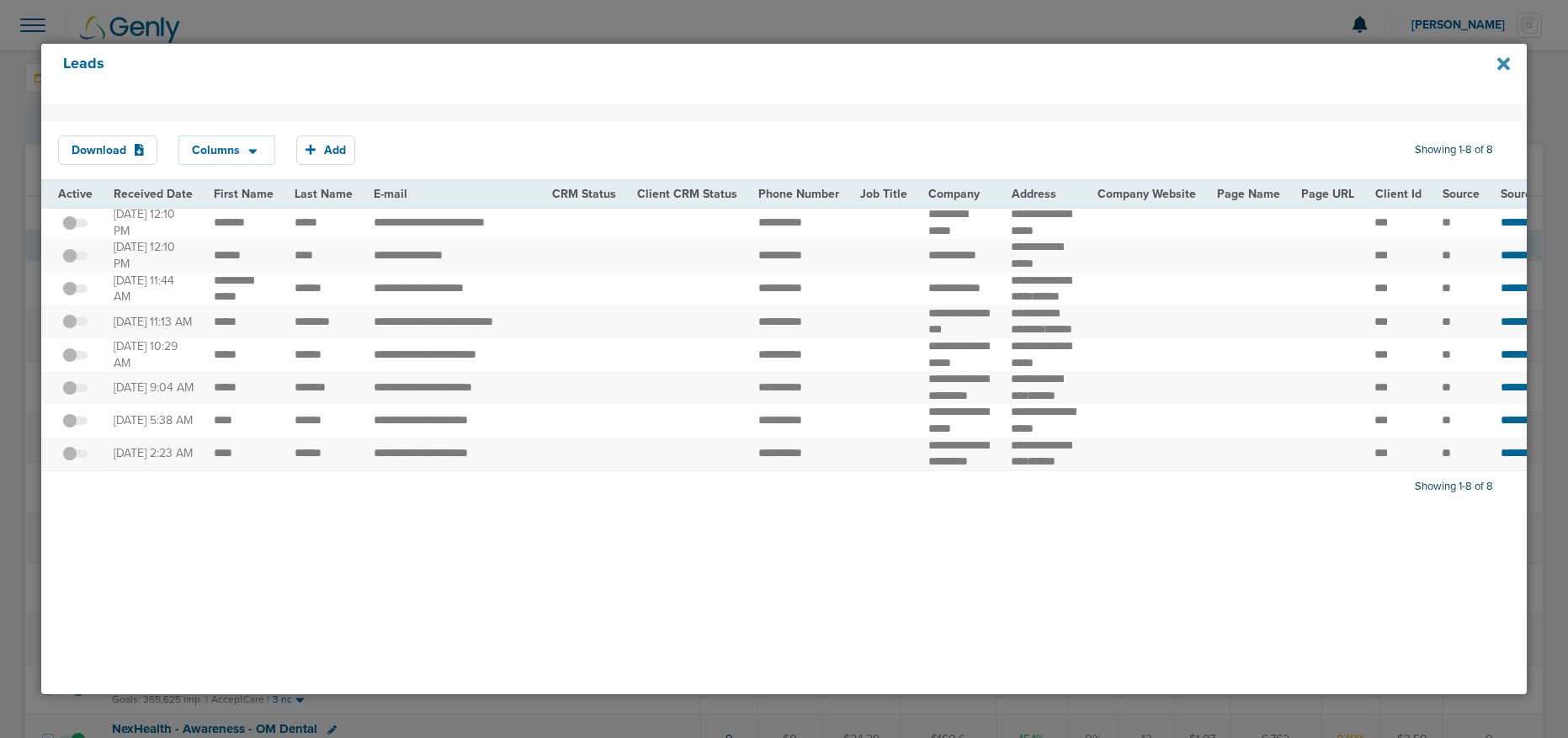
click at [1506, 67] on icon at bounding box center [1503, 64] width 13 height 13
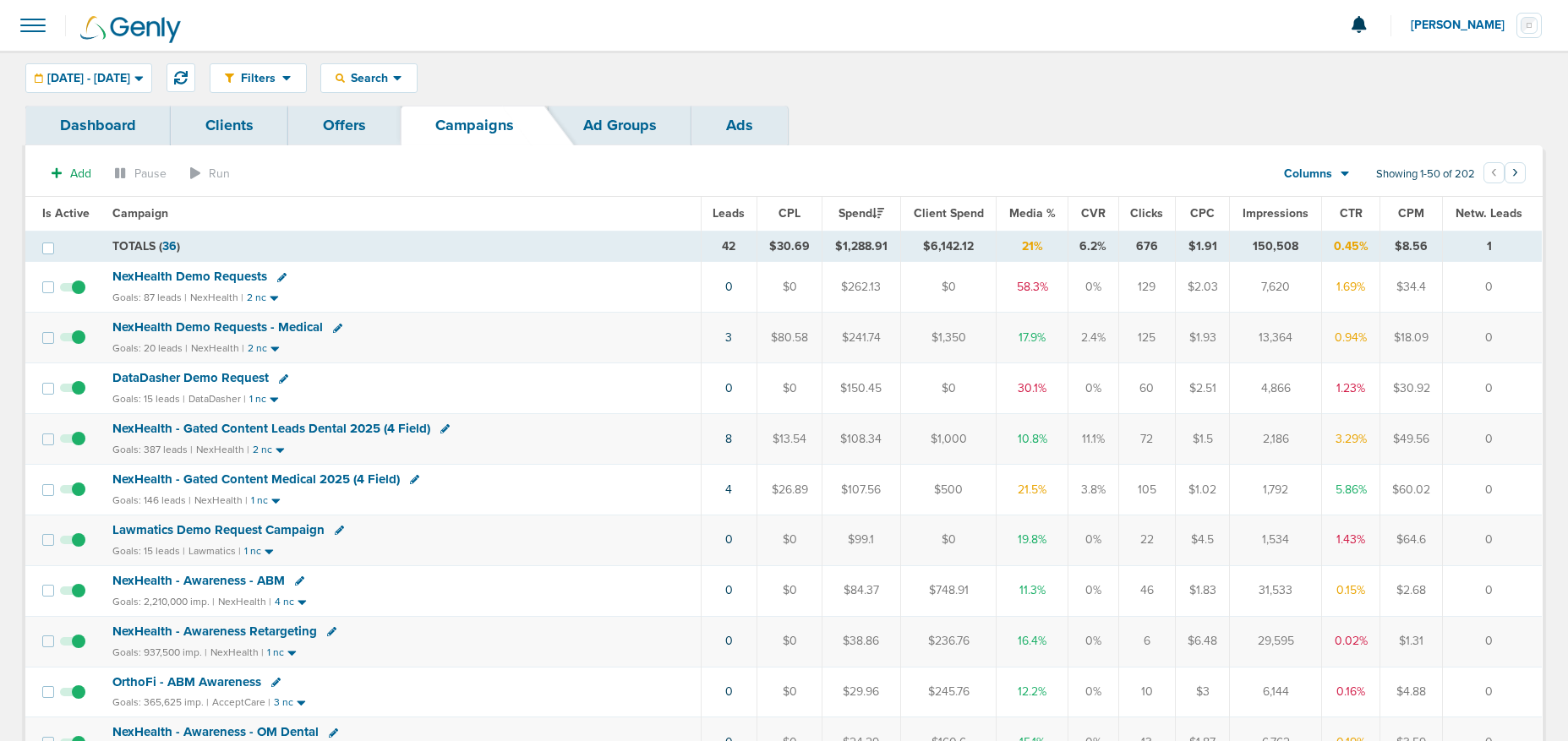
click at [292, 477] on span "NexHealth - Gated Content Medical 2025 (4 Field)" at bounding box center [256, 479] width 287 height 16
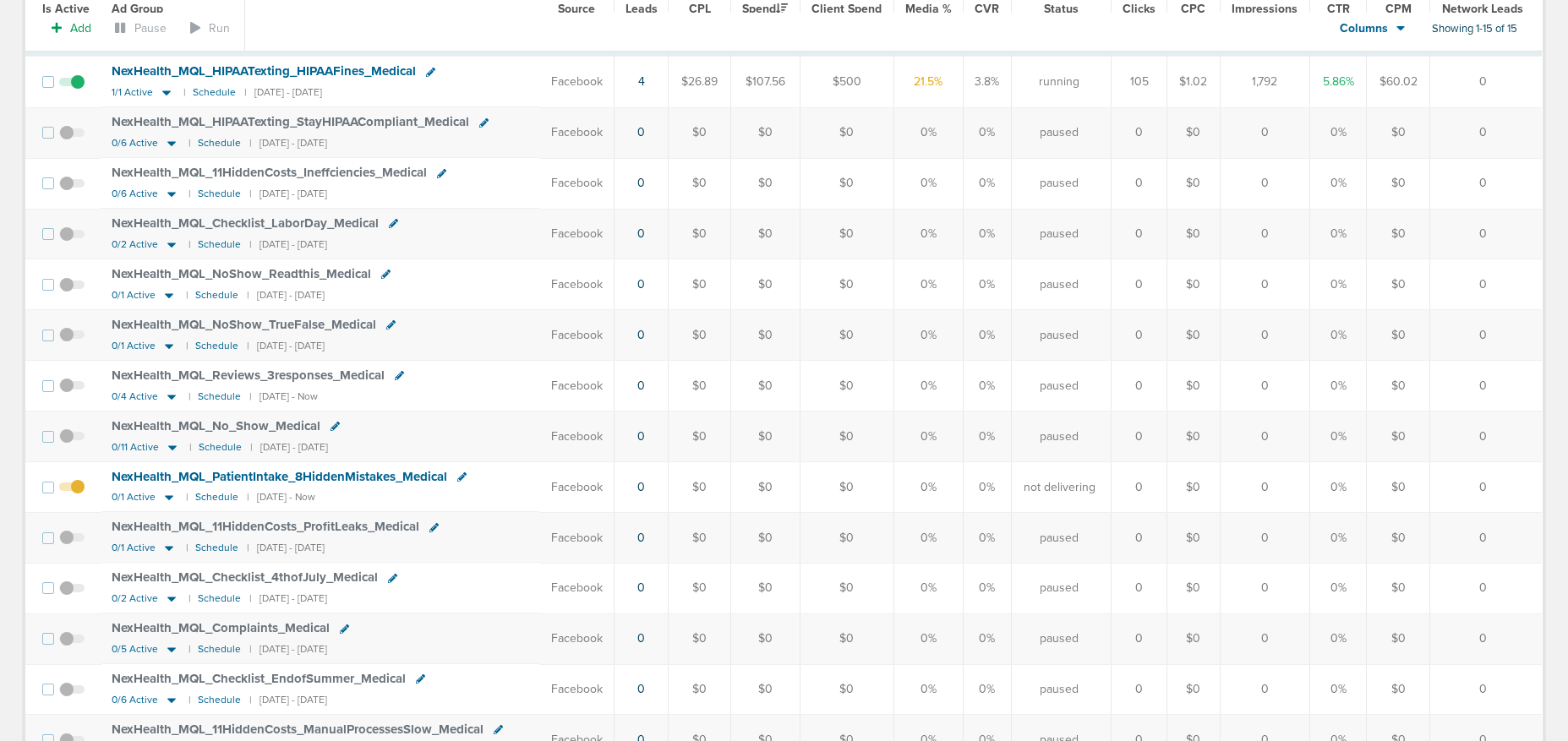
scroll to position [210, 0]
